Goal: Task Accomplishment & Management: Complete application form

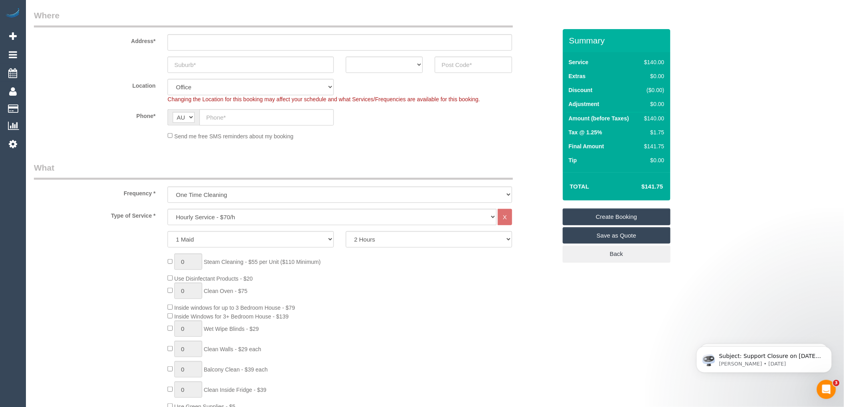
scroll to position [133, 0]
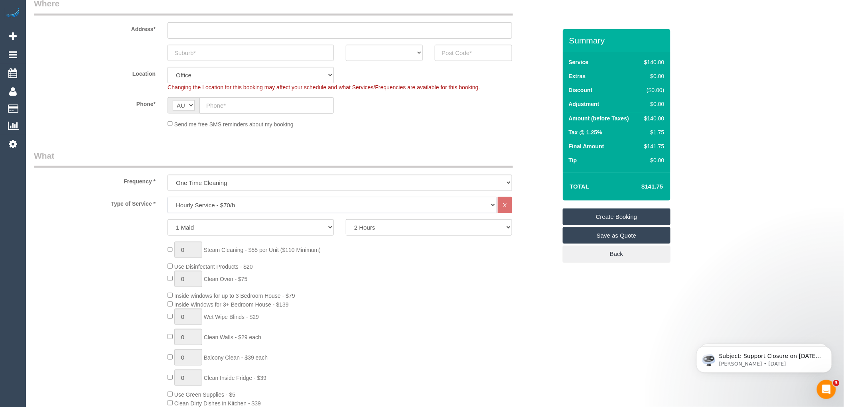
click at [217, 209] on select "Hourly Service - $70/h Hourly Service - $65/h Hourly Service - $60/h Hourly Ser…" at bounding box center [331, 205] width 329 height 16
select select "210"
click at [167, 197] on select "Hourly Service - $70/h Hourly Service - $65/h Hourly Service - $60/h Hourly Ser…" at bounding box center [331, 205] width 329 height 16
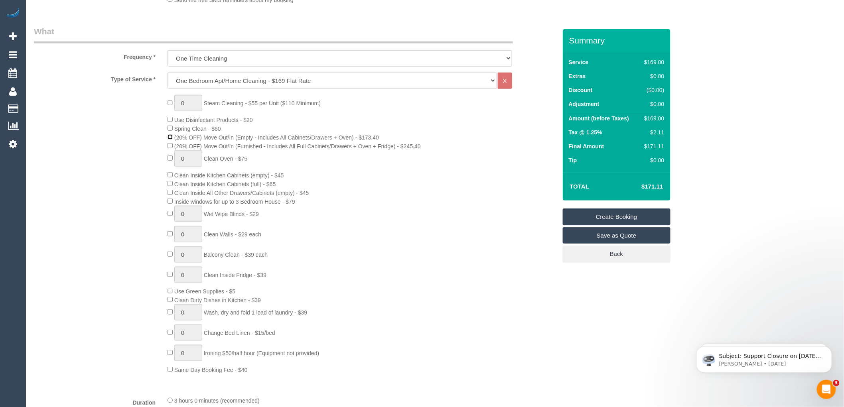
scroll to position [310, 0]
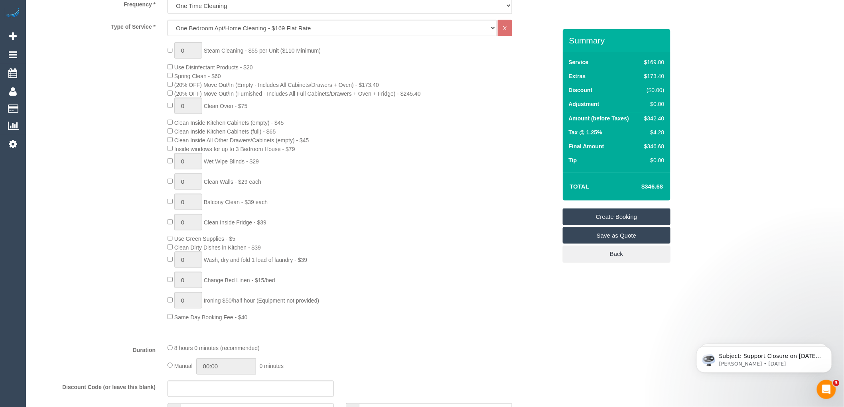
click at [333, 208] on div "0 Steam Cleaning - $55 per Unit ($110 Minimum) Use Disinfectant Products - $20 …" at bounding box center [361, 181] width 401 height 279
type input "1"
drag, startPoint x: 310, startPoint y: 266, endPoint x: 206, endPoint y: 266, distance: 104.1
click at [206, 263] on span "Wash, dry and fold 1 load of laundry - $39" at bounding box center [255, 260] width 103 height 6
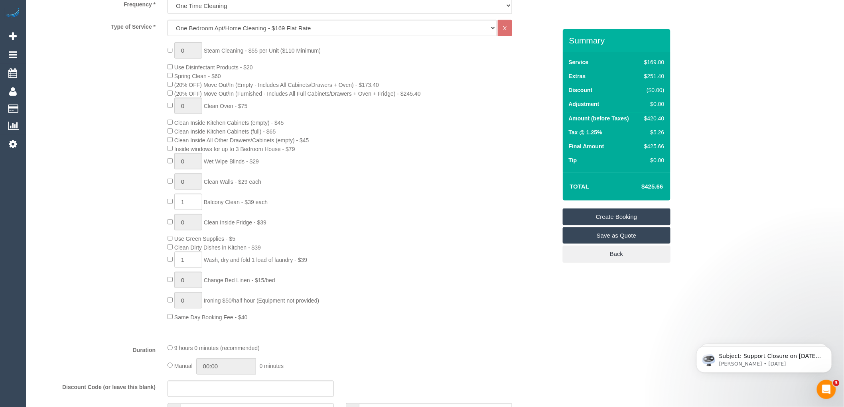
copy span "Wash, dry and fold 1 load of laundry - $39"
click at [365, 254] on div "0 Steam Cleaning - $55 per Unit ($110 Minimum) Use Disinfectant Products - $20 …" at bounding box center [361, 181] width 401 height 279
drag, startPoint x: 666, startPoint y: 183, endPoint x: 630, endPoint y: 188, distance: 35.8
click at [630, 188] on td "$425.66" at bounding box center [640, 187] width 52 height 20
copy h4 "$425.66"
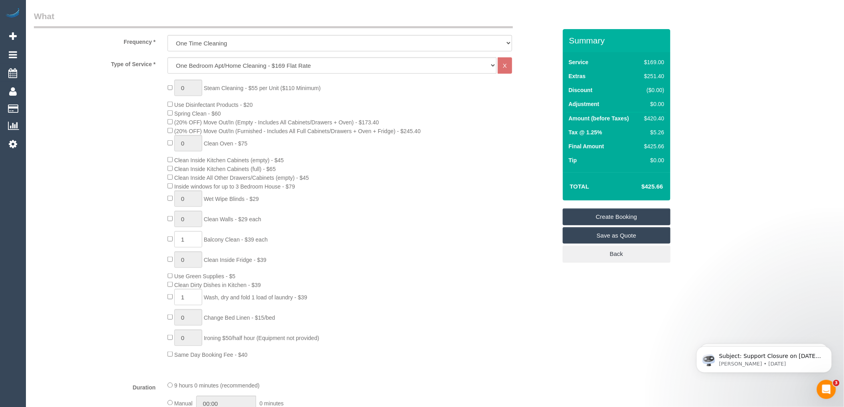
scroll to position [221, 0]
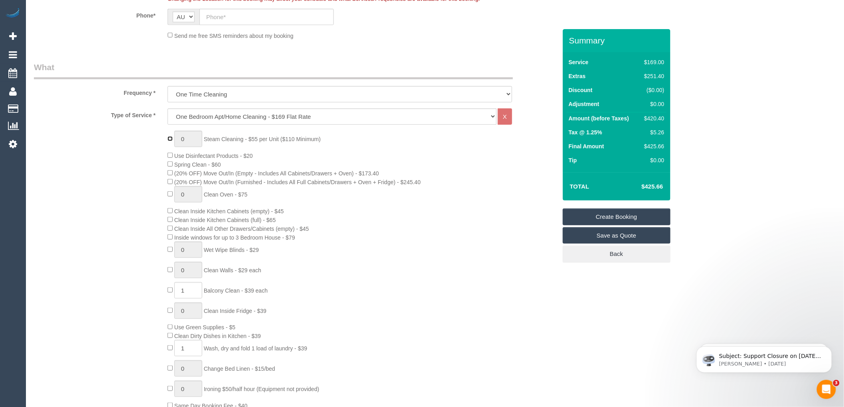
type input "1"
click at [187, 141] on input "1" at bounding box center [188, 139] width 28 height 16
type input "2"
click at [401, 140] on div "2 Steam Cleaning - $55 per Unit ($110 Minimum) Use Disinfectant Products - $20 …" at bounding box center [361, 270] width 401 height 279
click at [419, 160] on div "2 Steam Cleaning - $55 per Unit ($110 Minimum) Use Disinfectant Products - $20 …" at bounding box center [361, 270] width 401 height 279
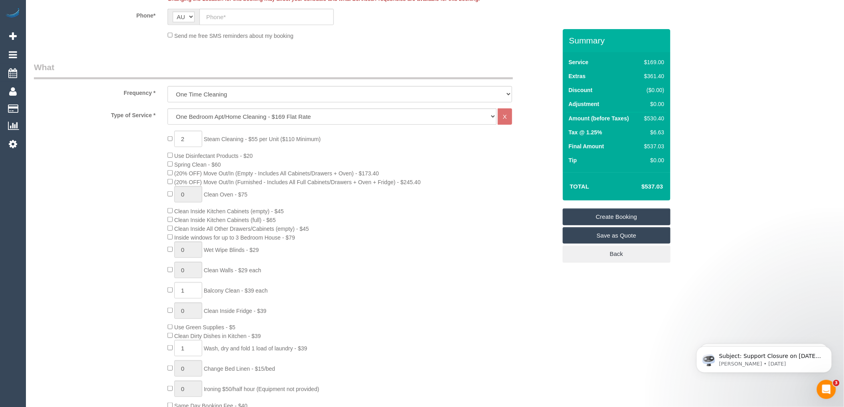
drag, startPoint x: 666, startPoint y: 187, endPoint x: 644, endPoint y: 189, distance: 21.7
click at [644, 189] on td "$537.03" at bounding box center [640, 187] width 52 height 20
copy h4 "537.03"
click at [371, 154] on div "2 Steam Cleaning - $55 per Unit ($110 Minimum) Use Disinfectant Products - $20 …" at bounding box center [361, 270] width 401 height 279
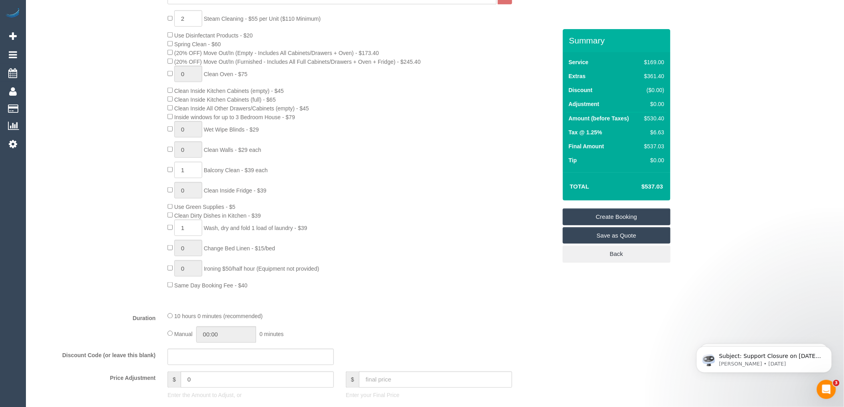
scroll to position [354, 0]
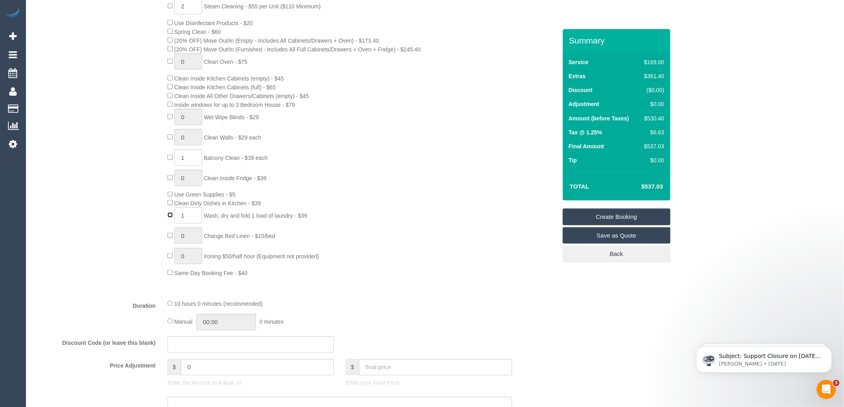
type input "0"
click at [337, 205] on div "2 Steam Cleaning - $55 per Unit ($110 Minimum) Use Disinfectant Products - $20 …" at bounding box center [361, 137] width 401 height 279
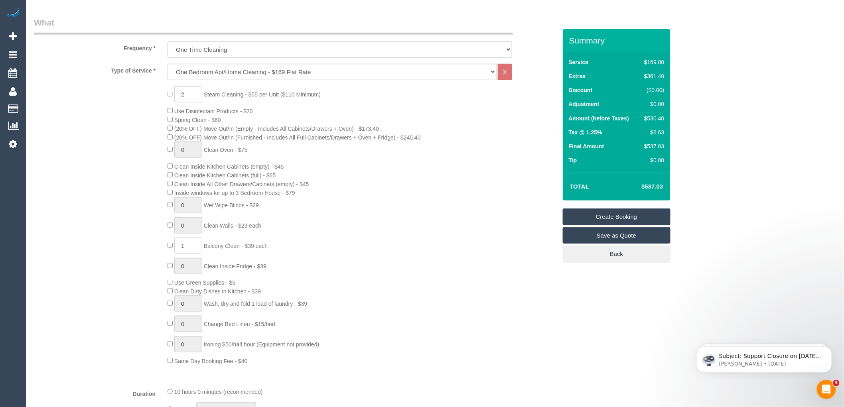
scroll to position [266, 0]
drag, startPoint x: 306, startPoint y: 198, endPoint x: 177, endPoint y: 201, distance: 128.8
click at [177, 201] on div "2 Steam Cleaning - $55 per Unit ($110 Minimum) Use Disinfectant Products - $20 …" at bounding box center [361, 226] width 401 height 279
copy span "Inside windows for up to 3 Bedroom House - $79"
click at [342, 226] on div "2 Steam Cleaning - $55 per Unit ($110 Minimum) Use Disinfectant Products - $20 …" at bounding box center [361, 226] width 401 height 279
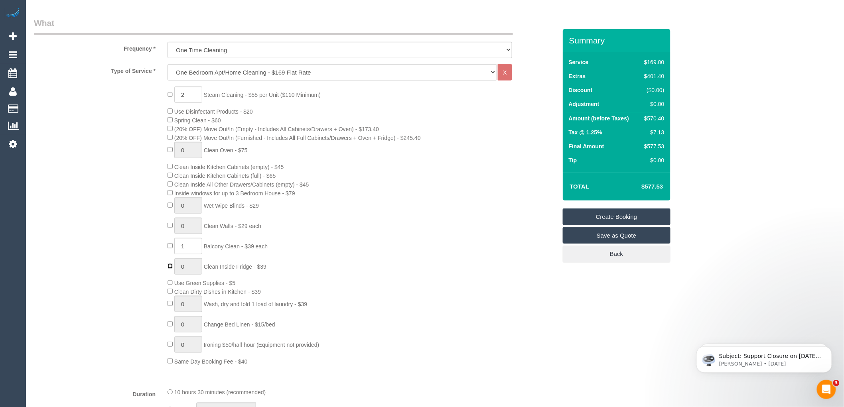
type input "1"
drag, startPoint x: 288, startPoint y: 269, endPoint x: 207, endPoint y: 270, distance: 81.0
click at [207, 270] on div "2 Steam Cleaning - $55 per Unit ($110 Minimum) Use Disinfectant Products - $20 …" at bounding box center [361, 226] width 401 height 279
copy span "Clean Inside Fridge - $39"
click at [375, 216] on div "2 Steam Cleaning - $55 per Unit ($110 Minimum) Use Disinfectant Products - $20 …" at bounding box center [361, 226] width 401 height 279
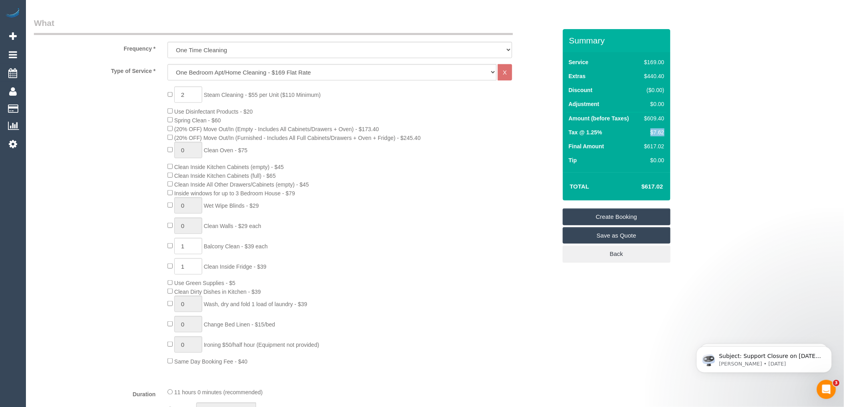
drag, startPoint x: 663, startPoint y: 131, endPoint x: 651, endPoint y: 129, distance: 12.5
click at [651, 129] on div "$7.62" at bounding box center [652, 132] width 23 height 8
copy div "$7.62"
click at [605, 177] on td "Total" at bounding box center [591, 187] width 48 height 20
drag, startPoint x: 654, startPoint y: 186, endPoint x: 637, endPoint y: 189, distance: 17.7
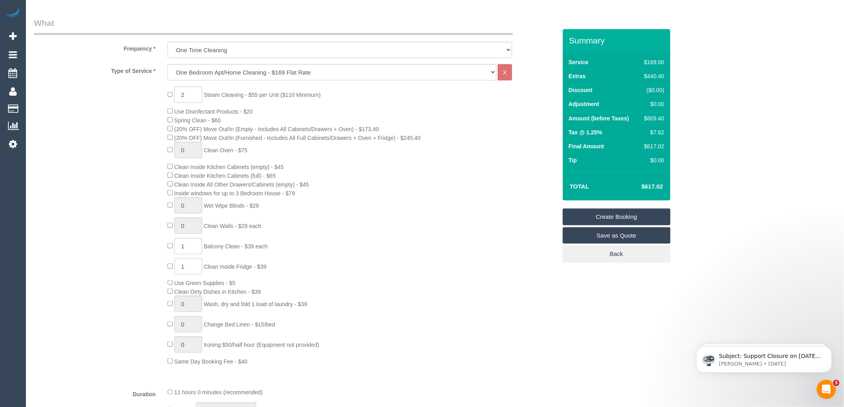
click at [637, 189] on td "$617.02" at bounding box center [640, 187] width 52 height 20
copy h4 "$617.02"
click at [459, 193] on div "0 Steam Cleaning - $55 per Unit ($110 Minimum) Use Disinfectant Products - $20 …" at bounding box center [361, 226] width 401 height 279
drag, startPoint x: 656, startPoint y: 185, endPoint x: 638, endPoint y: 185, distance: 17.9
click at [638, 185] on td "$505.64" at bounding box center [640, 187] width 52 height 20
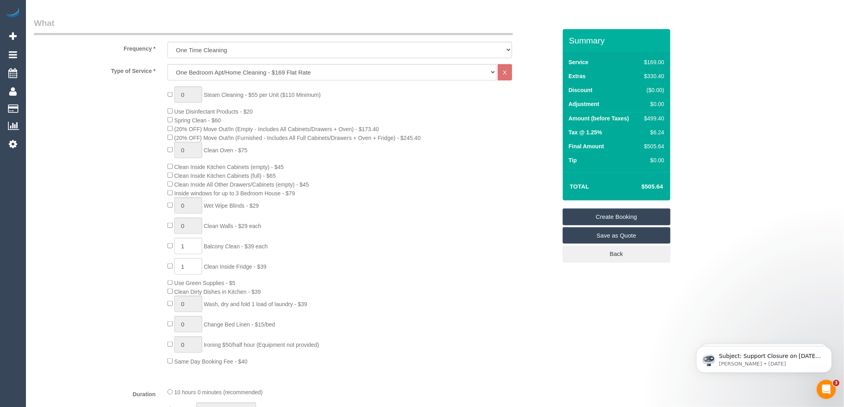
copy h4 "$505.64"
type input "1"
click at [186, 94] on input "1" at bounding box center [188, 95] width 28 height 16
type input "2"
click at [374, 168] on div "2 Steam Cleaning - $55 per Unit ($110 Minimum) Use Disinfectant Products - $20 …" at bounding box center [361, 226] width 401 height 279
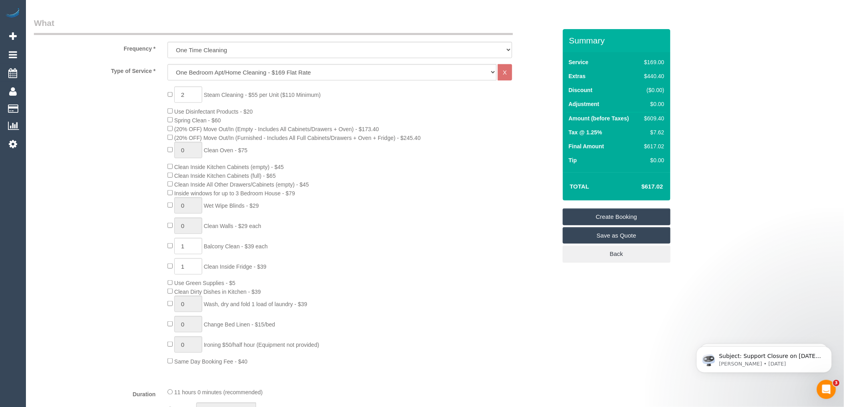
drag, startPoint x: 665, startPoint y: 187, endPoint x: 642, endPoint y: 188, distance: 22.7
click at [642, 188] on td "$617.02" at bounding box center [640, 187] width 52 height 20
copy h4 "$617.02"
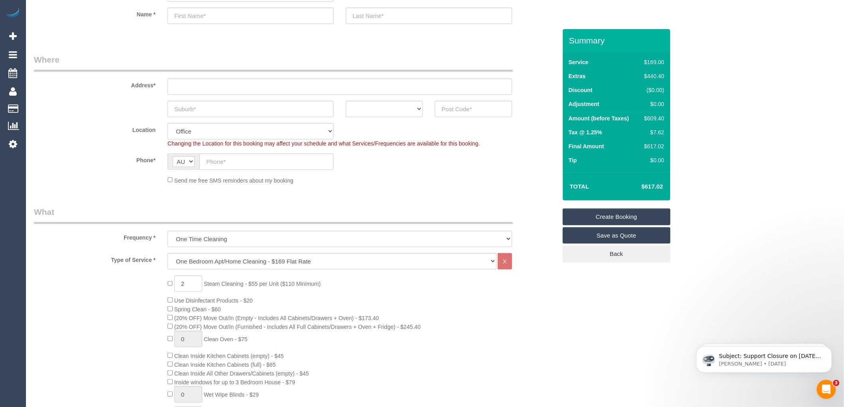
scroll to position [221, 0]
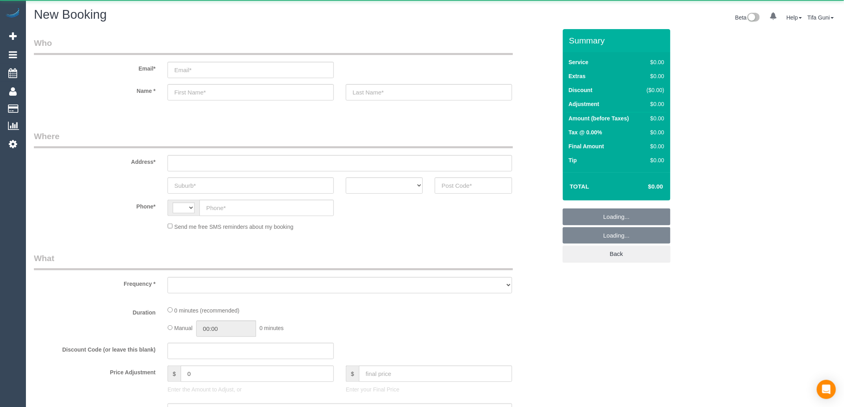
select select "string:AU"
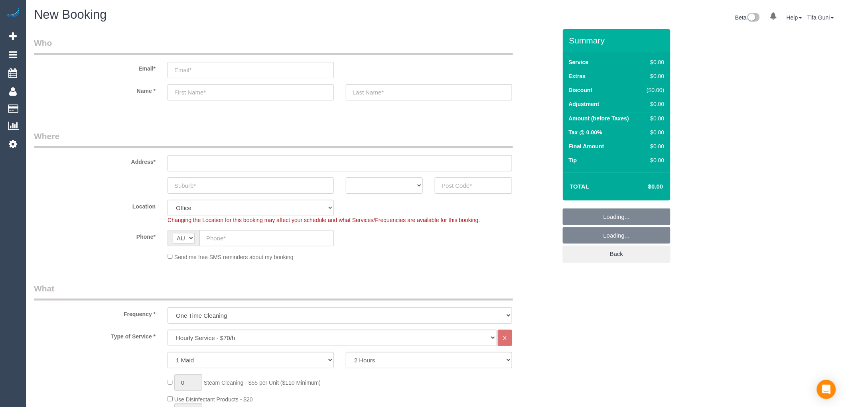
select select "object:822"
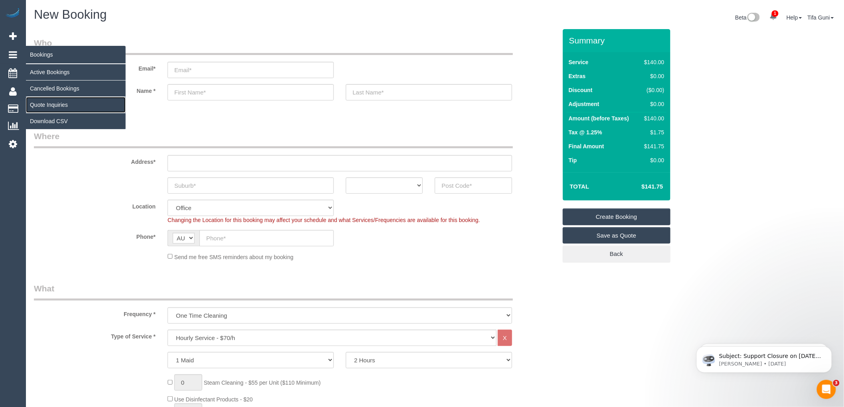
click at [53, 105] on link "Quote Inquiries" at bounding box center [76, 105] width 100 height 16
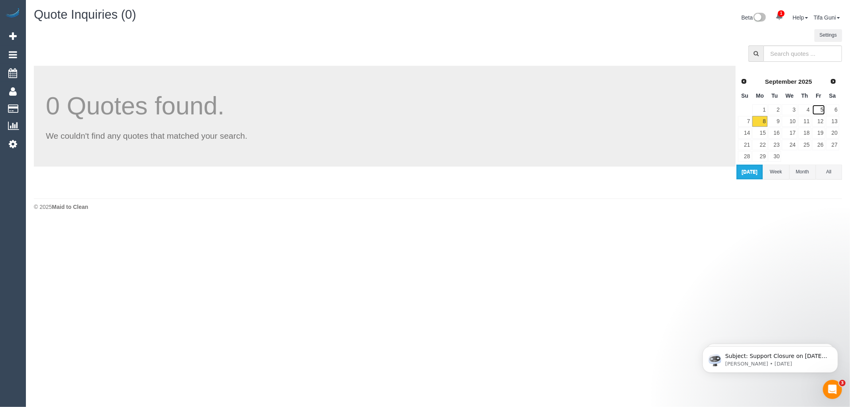
click at [821, 109] on link "5" at bounding box center [819, 109] width 13 height 11
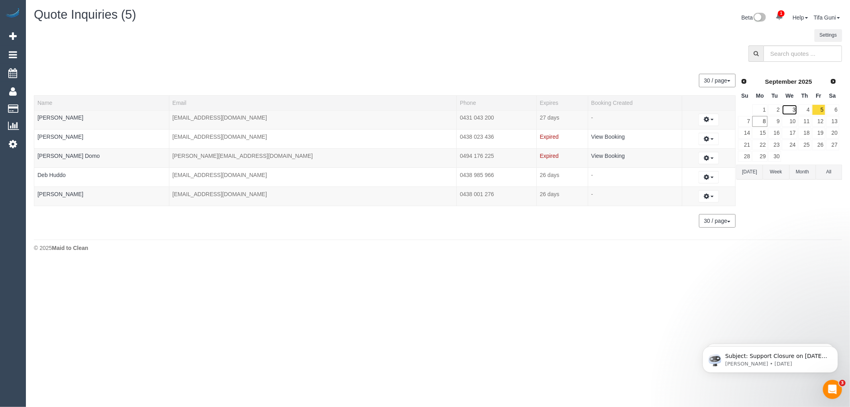
click at [793, 109] on link "3" at bounding box center [789, 109] width 15 height 11
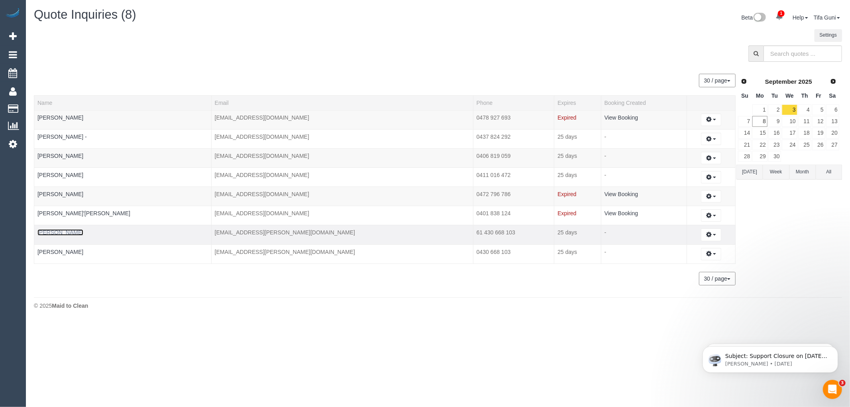
click at [63, 234] on link "Jade Bennett" at bounding box center [60, 232] width 46 height 6
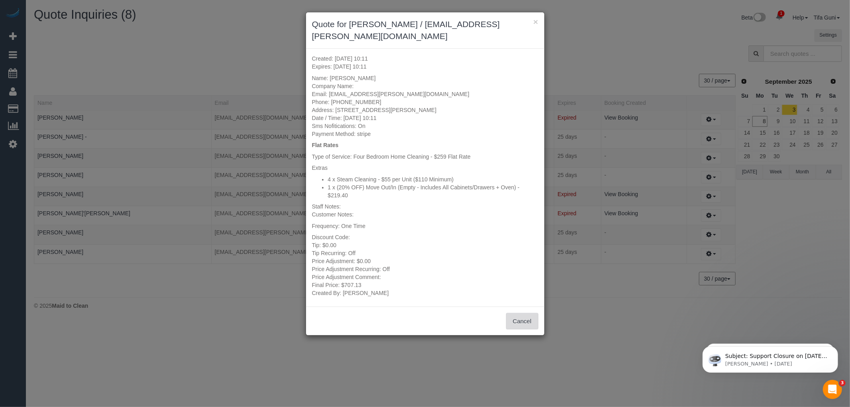
click at [520, 313] on button "Cancel" at bounding box center [522, 321] width 32 height 17
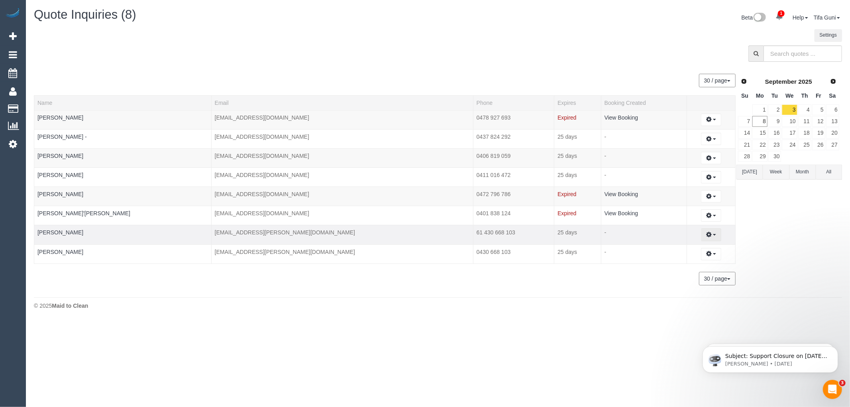
click at [708, 234] on button "button" at bounding box center [711, 234] width 20 height 12
click at [665, 250] on link "Create Booking" at bounding box center [683, 249] width 75 height 10
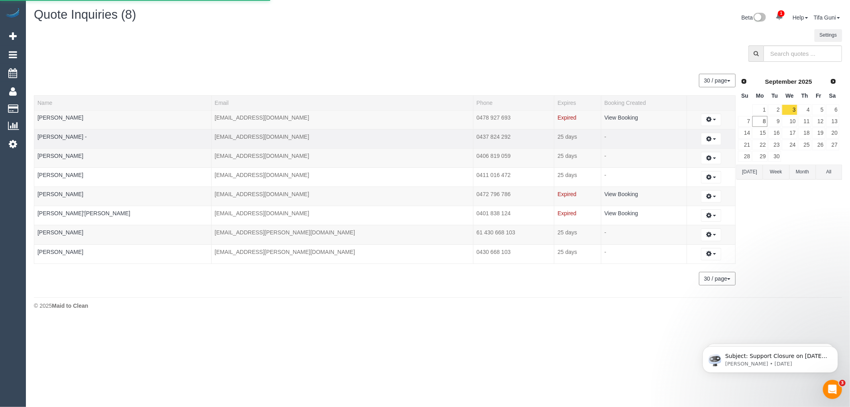
select select "VIC"
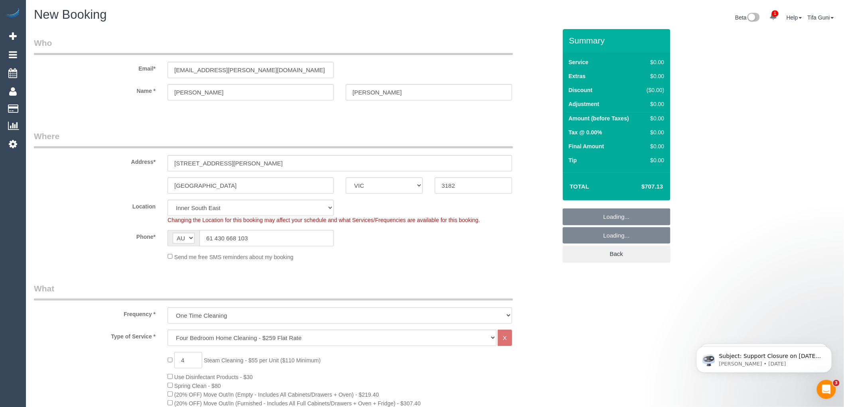
select select "object:3501"
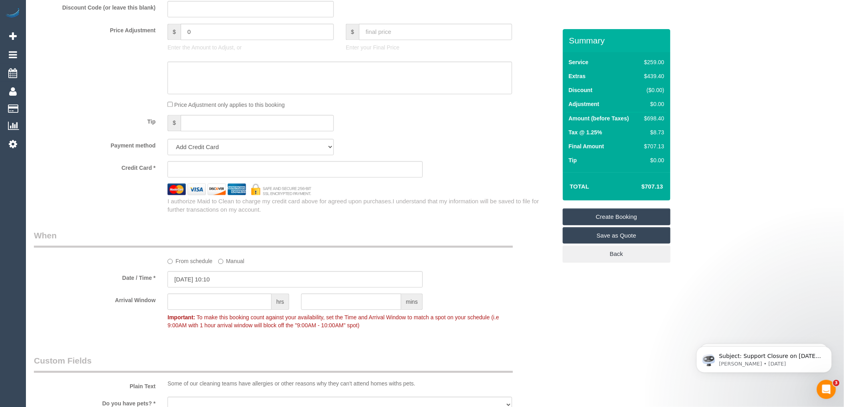
scroll to position [753, 0]
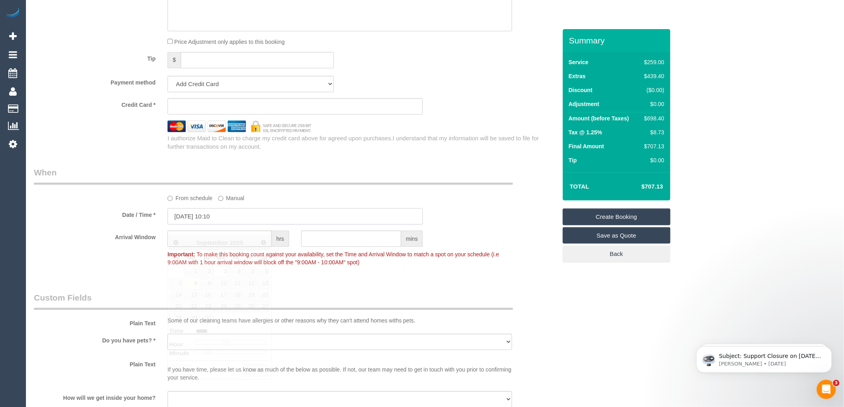
click at [207, 224] on input "03/09/2025 10:10" at bounding box center [294, 216] width 255 height 16
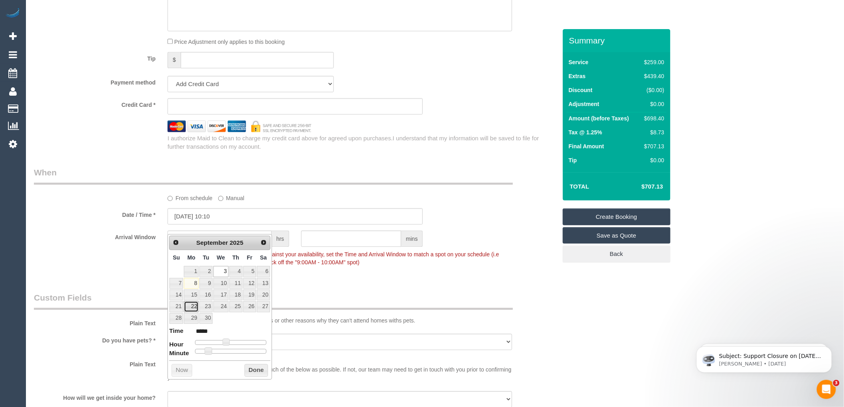
click at [194, 307] on link "22" at bounding box center [191, 306] width 15 height 11
type input "22/09/2025 10:10"
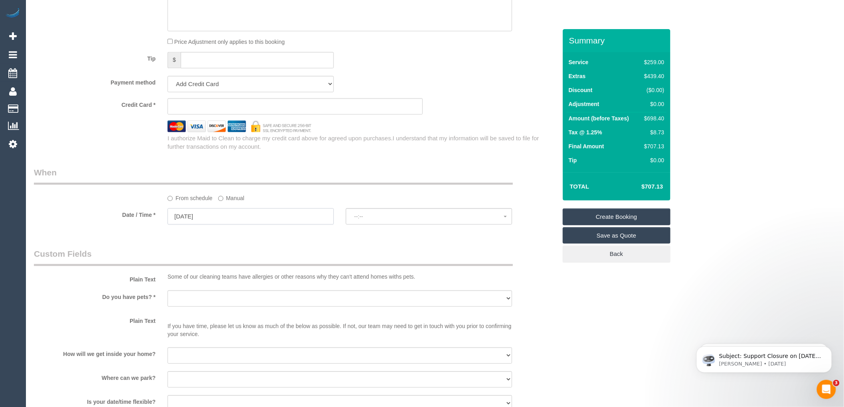
click at [199, 222] on input "22/09/2025" at bounding box center [250, 216] width 166 height 16
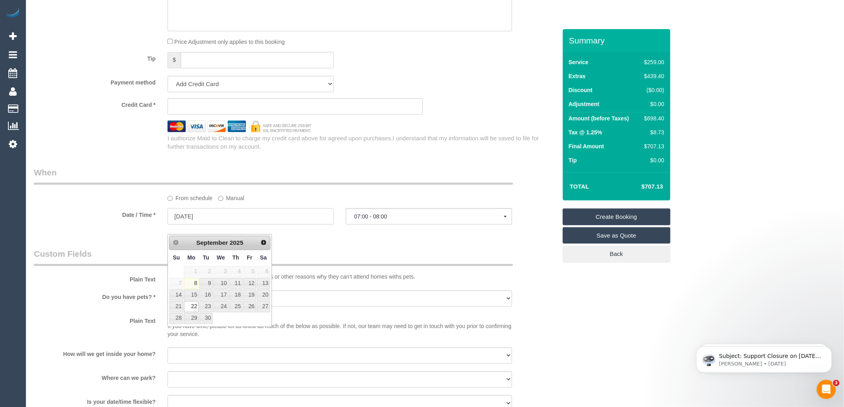
select select "spot6"
click at [193, 305] on link "22" at bounding box center [191, 306] width 15 height 11
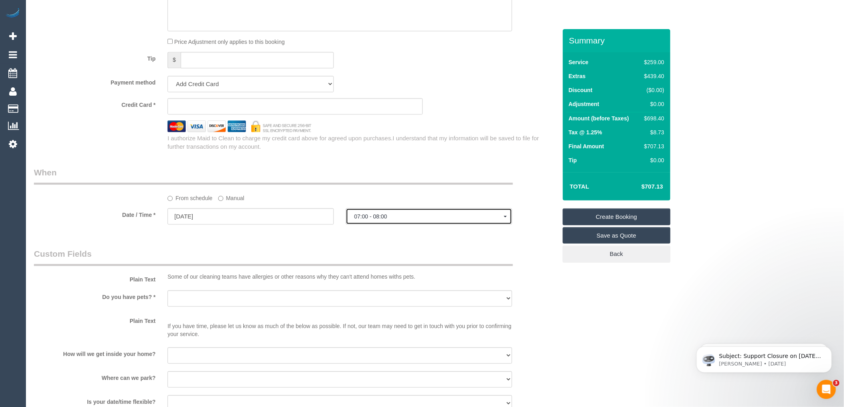
click at [382, 220] on span "07:00 - 08:00" at bounding box center [429, 216] width 150 height 6
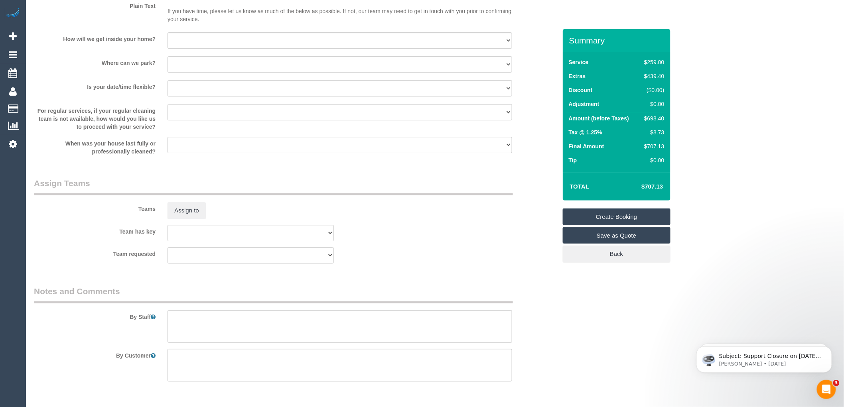
scroll to position [1101, 0]
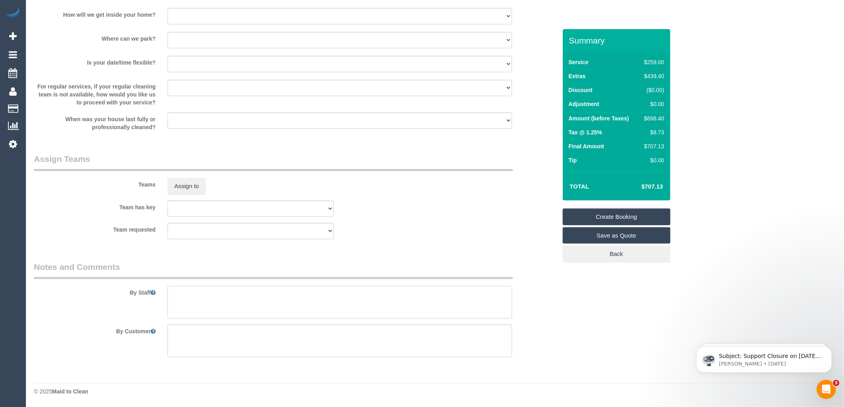
click at [193, 302] on textarea at bounding box center [339, 302] width 344 height 33
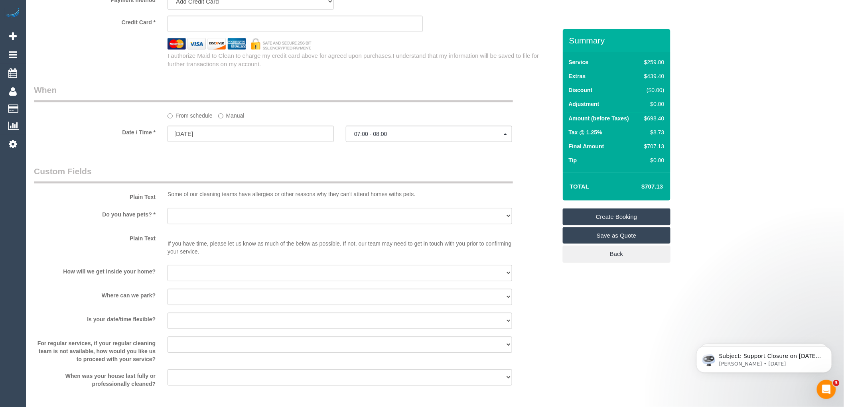
scroll to position [879, 0]
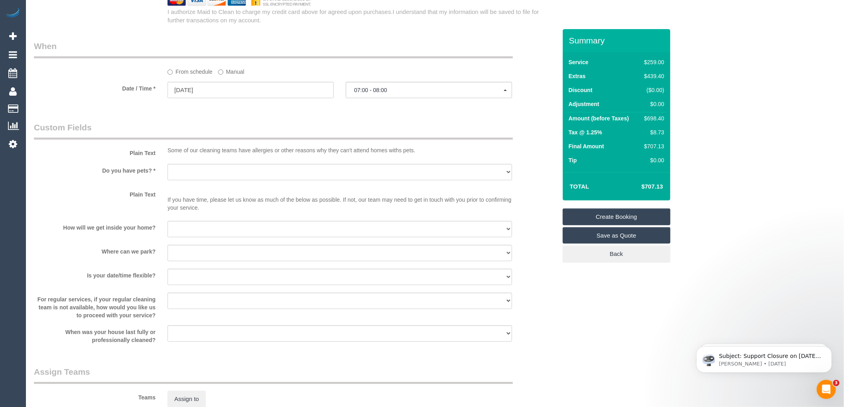
type textarea "Keys in the lockbox -"
click at [208, 180] on select "Yes - Cats Yes - Dogs No pets Yes - Dogs and Cats Yes - Other" at bounding box center [339, 172] width 344 height 16
select select "number:28"
click at [167, 173] on select "Yes - Cats Yes - Dogs No pets Yes - Dogs and Cats Yes - Other" at bounding box center [339, 172] width 344 height 16
click at [230, 261] on select "I will provide parking on-site Free street parking Paid street parking (cost wi…" at bounding box center [339, 253] width 344 height 16
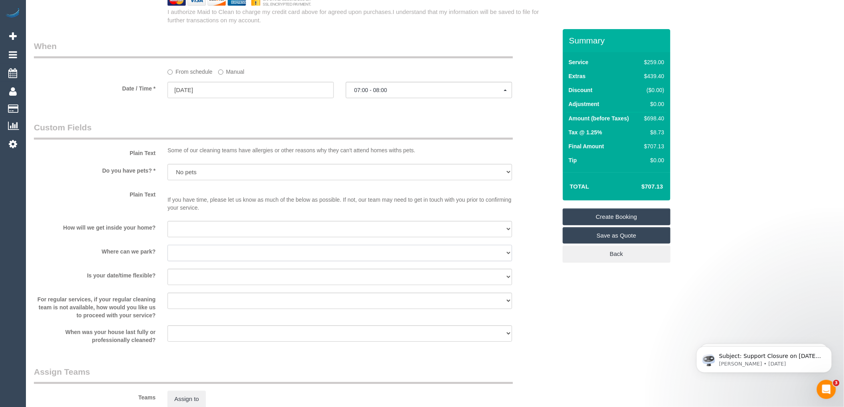
select select "number:19"
click at [167, 254] on select "I will provide parking on-site Free street parking Paid street parking (cost wi…" at bounding box center [339, 253] width 344 height 16
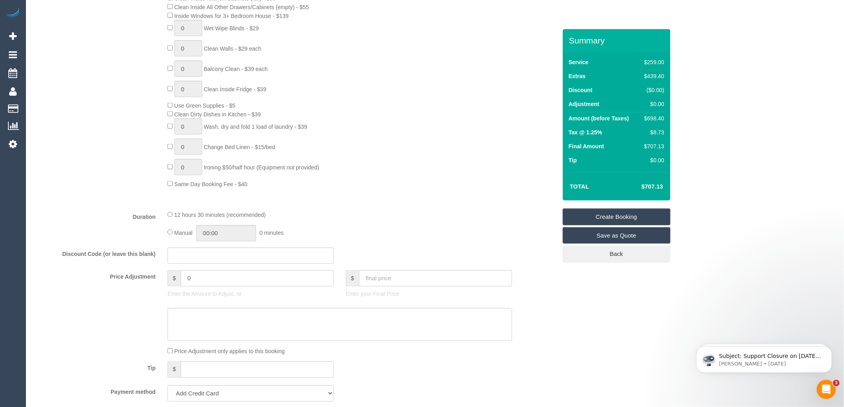
scroll to position [620, 0]
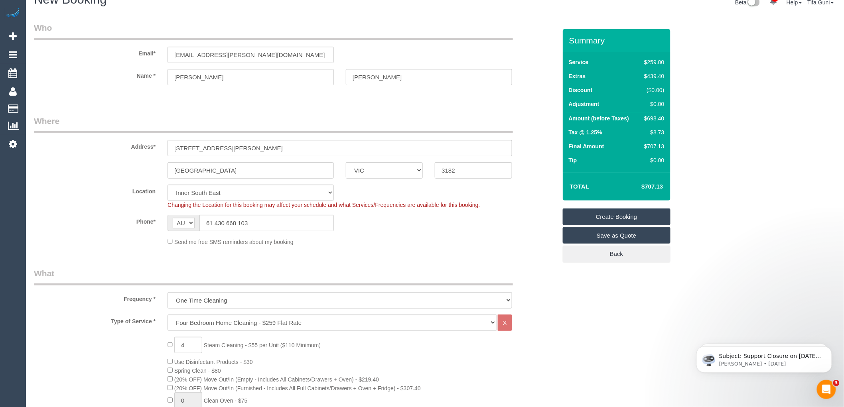
scroll to position [0, 0]
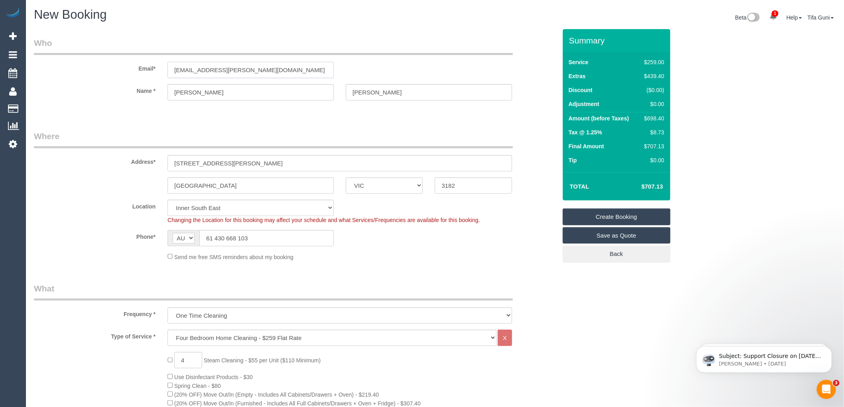
drag, startPoint x: 261, startPoint y: 63, endPoint x: 163, endPoint y: 73, distance: 98.3
click at [150, 73] on div "Email* jadey.bennett@gmail.com" at bounding box center [295, 57] width 535 height 41
click at [619, 216] on link "Create Booking" at bounding box center [617, 217] width 108 height 17
